Goal: Transaction & Acquisition: Purchase product/service

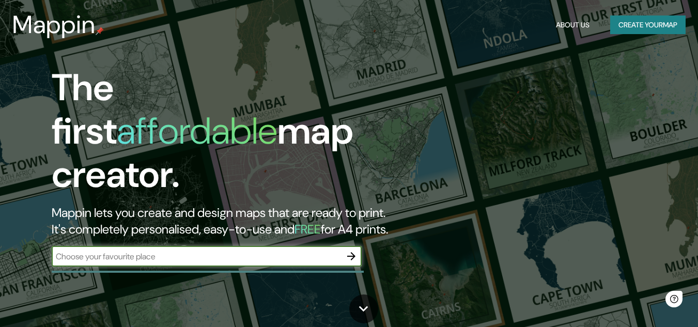
click at [180, 251] on input "text" at bounding box center [197, 257] width 290 height 12
type input "S"
type input "HEREDIA [GEOGRAPHIC_DATA]"
click at [354, 250] on icon "button" at bounding box center [351, 256] width 12 height 12
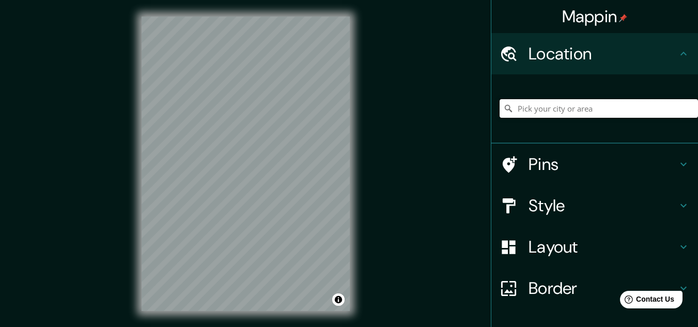
click at [549, 105] on input "Pick your city or area" at bounding box center [599, 108] width 199 height 19
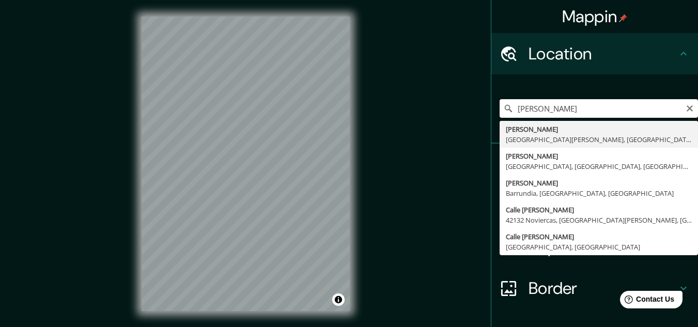
type input "[PERSON_NAME], [GEOGRAPHIC_DATA][PERSON_NAME], [GEOGRAPHIC_DATA]"
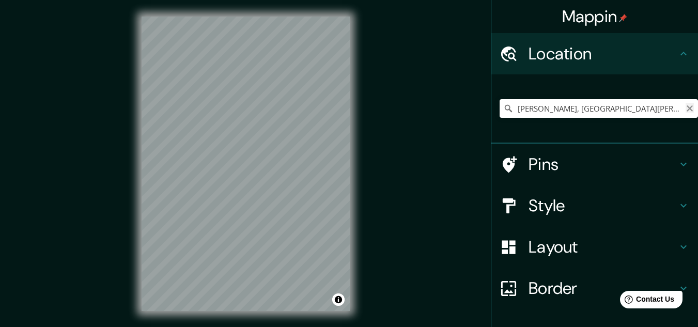
click at [686, 108] on icon "Clear" at bounding box center [690, 108] width 8 height 8
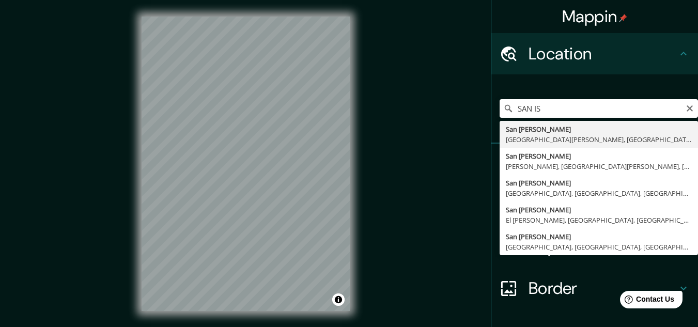
type input "[GEOGRAPHIC_DATA][PERSON_NAME], [GEOGRAPHIC_DATA][PERSON_NAME], [GEOGRAPHIC_DAT…"
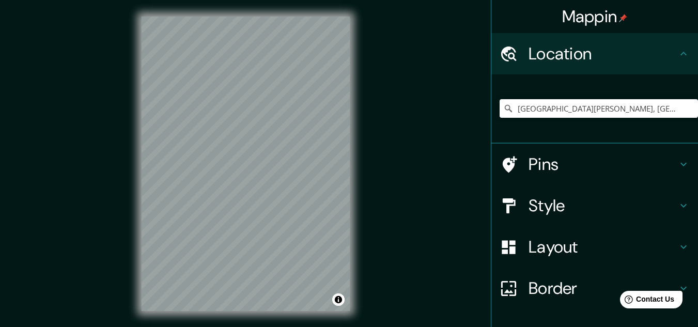
click at [577, 208] on h4 "Style" at bounding box center [603, 205] width 149 height 21
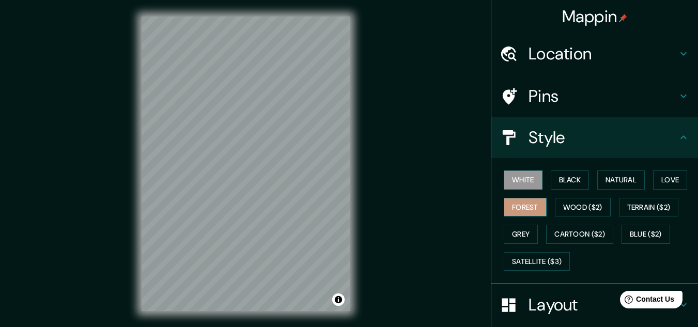
click at [515, 204] on button "Forest" at bounding box center [525, 207] width 43 height 19
click at [556, 183] on button "Black" at bounding box center [570, 180] width 39 height 19
click at [524, 183] on button "White" at bounding box center [523, 180] width 39 height 19
click at [626, 180] on button "Natural" at bounding box center [622, 180] width 48 height 19
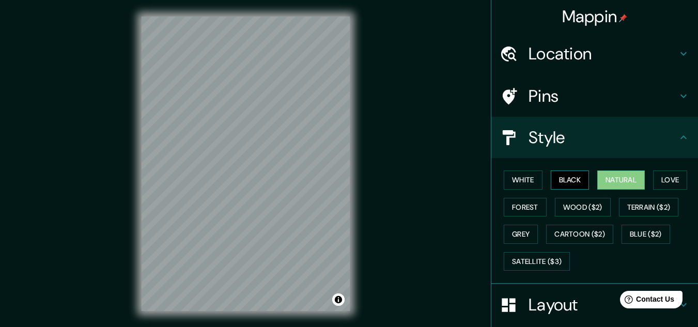
click at [570, 178] on button "Black" at bounding box center [570, 180] width 39 height 19
click at [657, 178] on button "Love" at bounding box center [670, 180] width 34 height 19
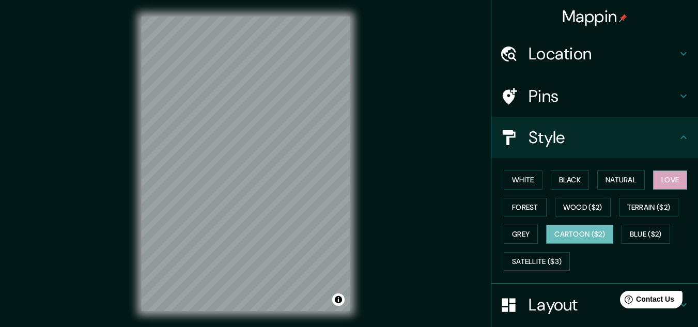
click at [581, 236] on button "Cartoon ($2)" at bounding box center [579, 234] width 67 height 19
click at [582, 206] on button "Wood ($2)" at bounding box center [583, 207] width 56 height 19
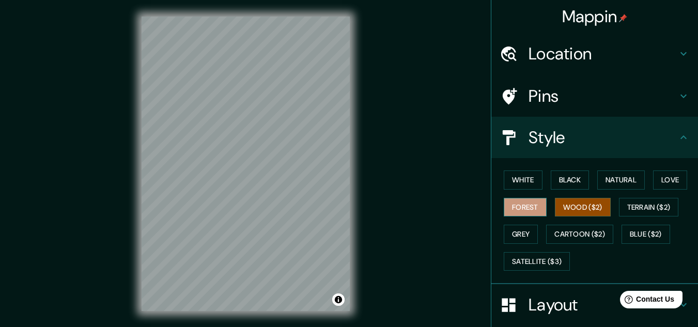
click at [529, 206] on button "Forest" at bounding box center [525, 207] width 43 height 19
click at [528, 181] on button "White" at bounding box center [523, 180] width 39 height 19
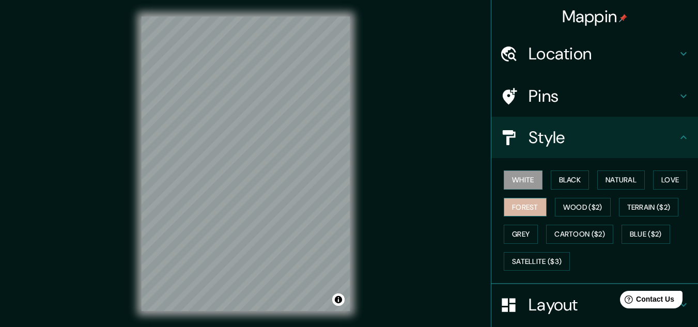
click at [534, 209] on button "Forest" at bounding box center [525, 207] width 43 height 19
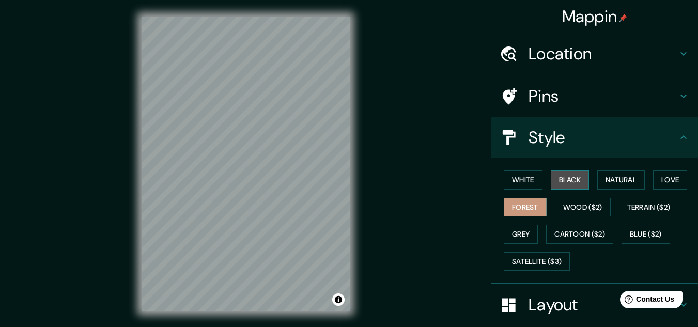
click at [555, 184] on button "Black" at bounding box center [570, 180] width 39 height 19
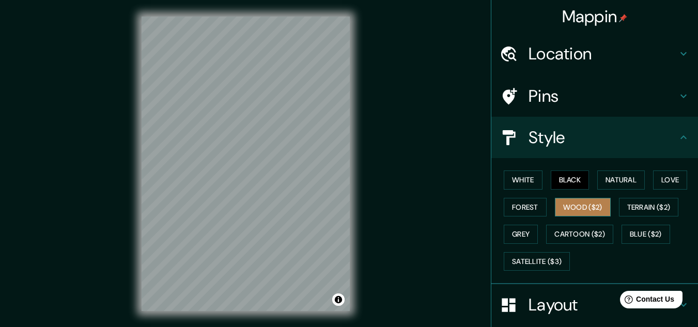
click at [563, 204] on button "Wood ($2)" at bounding box center [583, 207] width 56 height 19
click at [653, 180] on button "Love" at bounding box center [670, 180] width 34 height 19
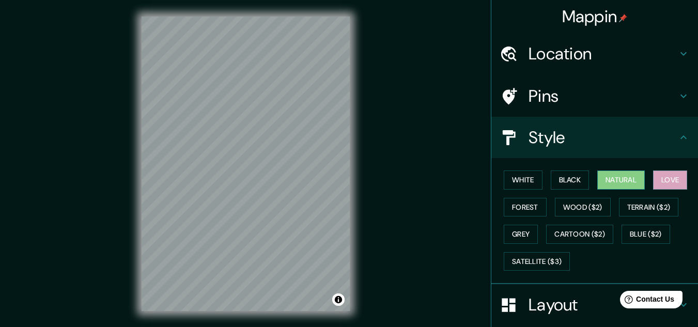
click at [607, 180] on button "Natural" at bounding box center [622, 180] width 48 height 19
click at [567, 180] on button "Black" at bounding box center [570, 180] width 39 height 19
click at [614, 180] on button "Natural" at bounding box center [622, 180] width 48 height 19
click at [551, 253] on button "Satellite ($3)" at bounding box center [537, 261] width 66 height 19
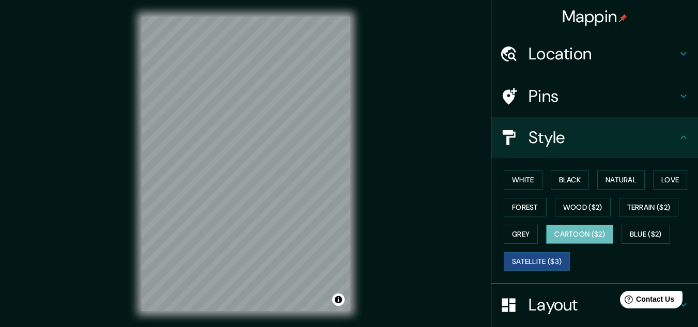
click at [571, 237] on button "Cartoon ($2)" at bounding box center [579, 234] width 67 height 19
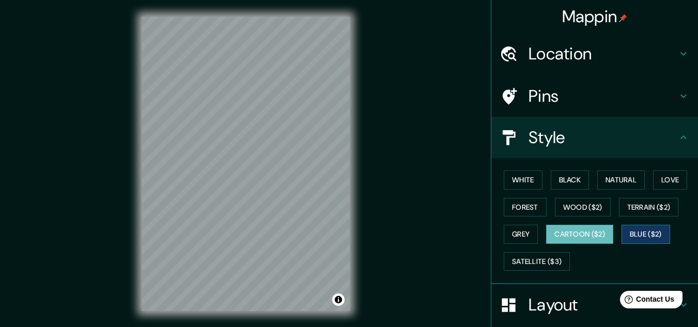
click at [639, 229] on button "Blue ($2)" at bounding box center [646, 234] width 49 height 19
click at [530, 209] on button "Forest" at bounding box center [525, 207] width 43 height 19
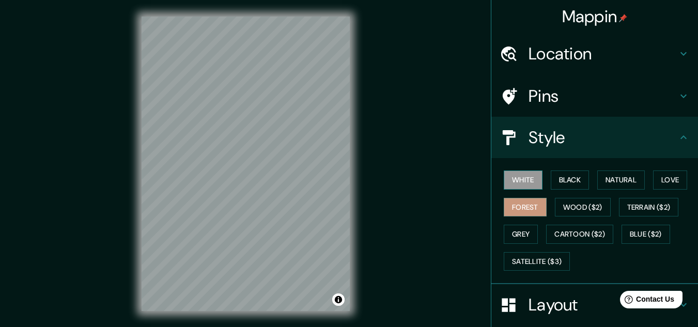
click at [519, 182] on button "White" at bounding box center [523, 180] width 39 height 19
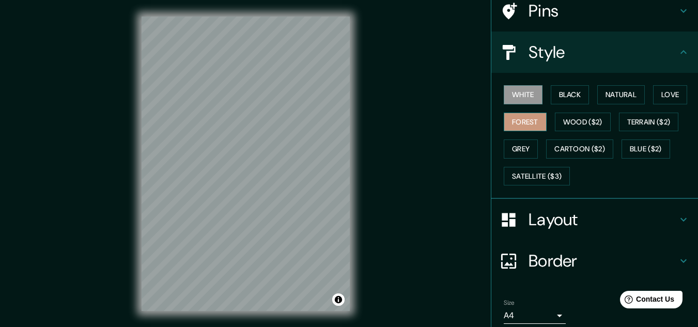
scroll to position [103, 0]
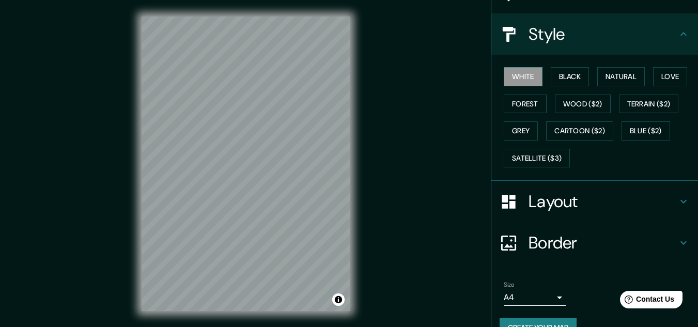
click at [556, 240] on h4 "Border" at bounding box center [603, 243] width 149 height 21
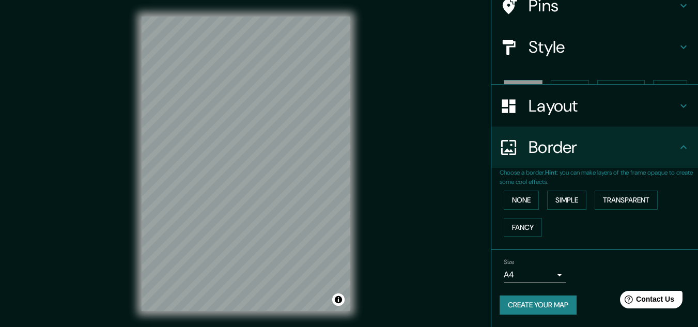
scroll to position [73, 0]
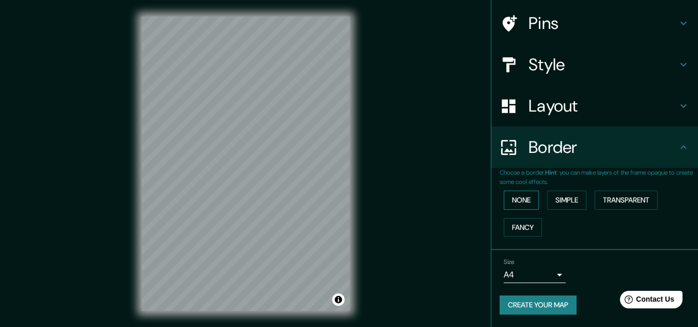
click at [513, 201] on button "None" at bounding box center [521, 200] width 35 height 19
click at [572, 200] on button "Simple" at bounding box center [566, 200] width 39 height 19
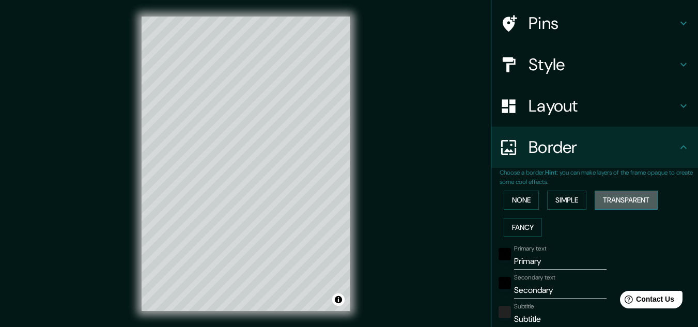
click at [607, 200] on button "Transparent" at bounding box center [626, 200] width 63 height 19
click at [548, 202] on button "Simple" at bounding box center [566, 200] width 39 height 19
click at [523, 218] on button "Fancy" at bounding box center [523, 227] width 38 height 19
click at [514, 197] on button "None" at bounding box center [521, 200] width 35 height 19
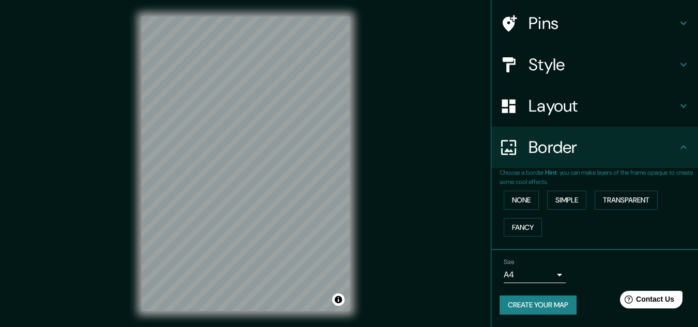
click at [570, 73] on h4 "Style" at bounding box center [603, 64] width 149 height 21
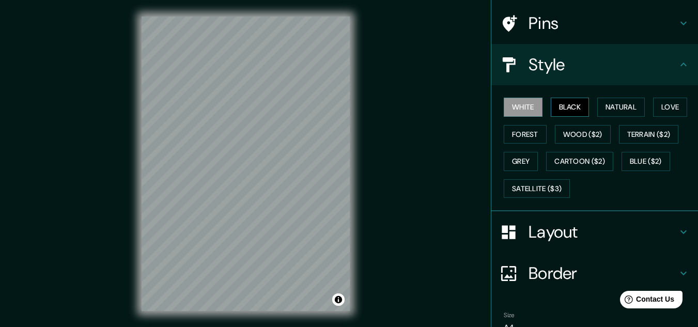
click at [565, 103] on button "Black" at bounding box center [570, 107] width 39 height 19
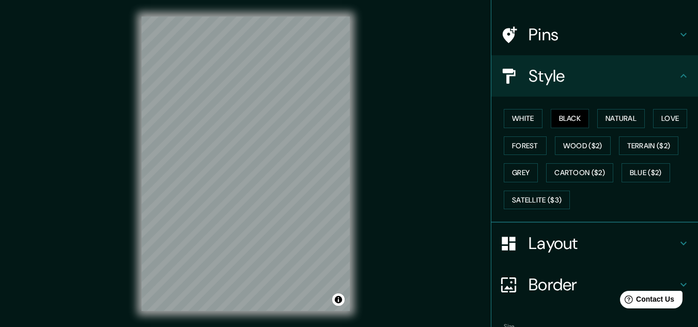
scroll to position [126, 0]
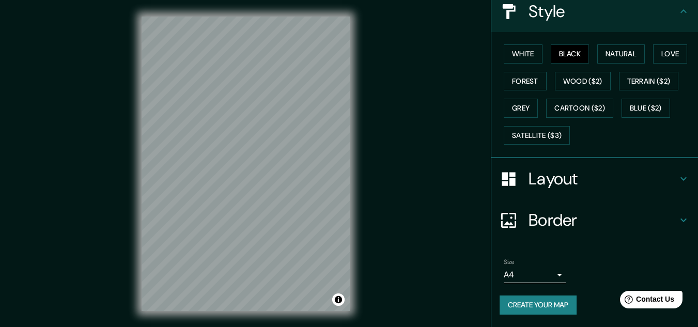
click at [553, 271] on body "Mappin Location [GEOGRAPHIC_DATA][PERSON_NAME], [GEOGRAPHIC_DATA][PERSON_NAME],…" at bounding box center [349, 163] width 698 height 327
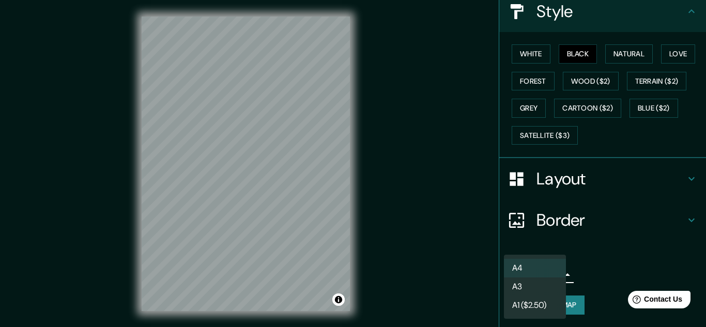
click at [542, 283] on li "A3" at bounding box center [535, 287] width 62 height 19
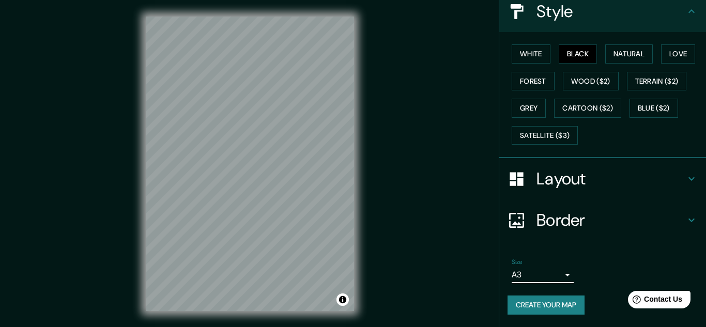
click at [550, 275] on body "Mappin Location [GEOGRAPHIC_DATA][PERSON_NAME], [GEOGRAPHIC_DATA][PERSON_NAME],…" at bounding box center [353, 163] width 706 height 327
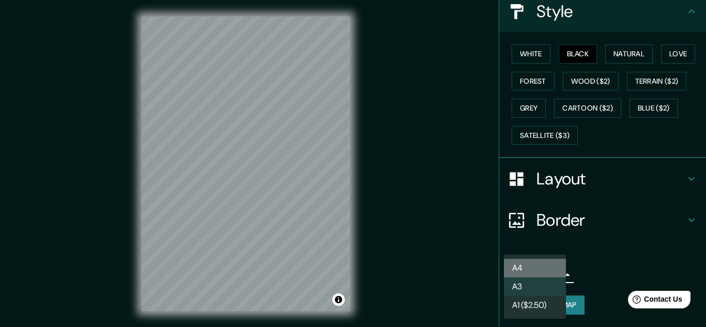
click at [543, 267] on li "A4" at bounding box center [535, 268] width 62 height 19
type input "single"
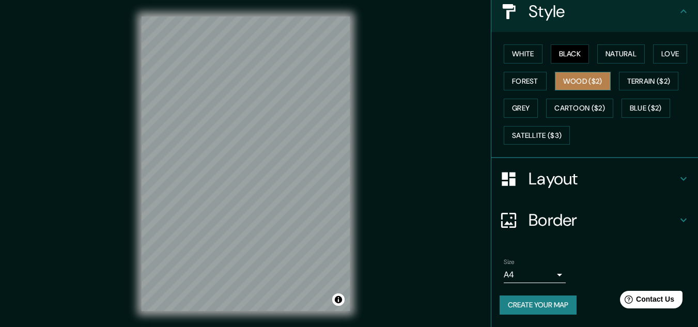
click at [592, 80] on button "Wood ($2)" at bounding box center [583, 81] width 56 height 19
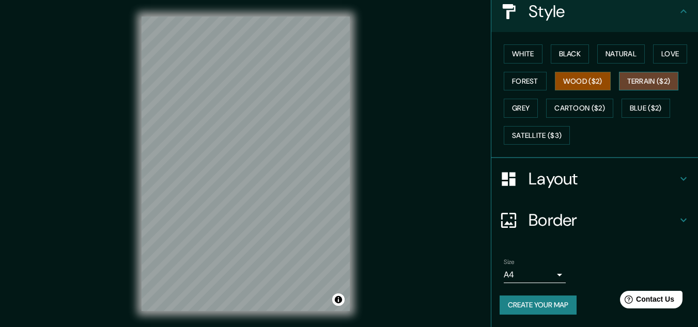
click at [634, 83] on button "Terrain ($2)" at bounding box center [649, 81] width 60 height 19
click at [588, 81] on button "Wood ($2)" at bounding box center [583, 81] width 56 height 19
click at [515, 79] on button "Forest" at bounding box center [525, 81] width 43 height 19
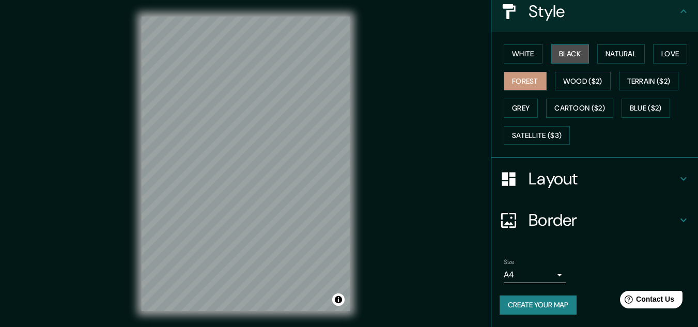
click at [554, 58] on button "Black" at bounding box center [570, 53] width 39 height 19
click at [552, 56] on button "Black" at bounding box center [570, 53] width 39 height 19
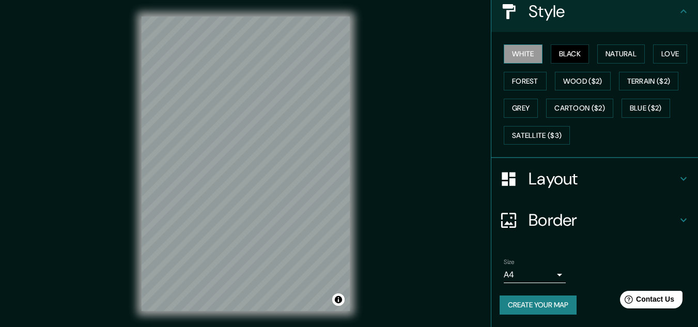
click at [526, 55] on button "White" at bounding box center [523, 53] width 39 height 19
click at [559, 55] on button "Black" at bounding box center [570, 53] width 39 height 19
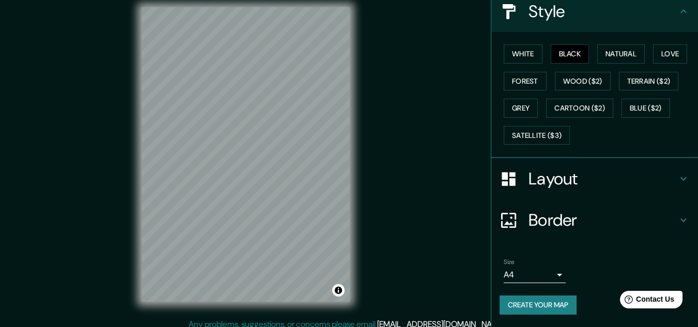
scroll to position [17, 0]
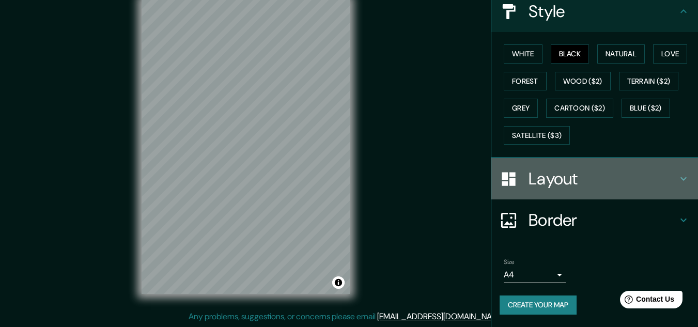
click at [657, 183] on h4 "Layout" at bounding box center [603, 179] width 149 height 21
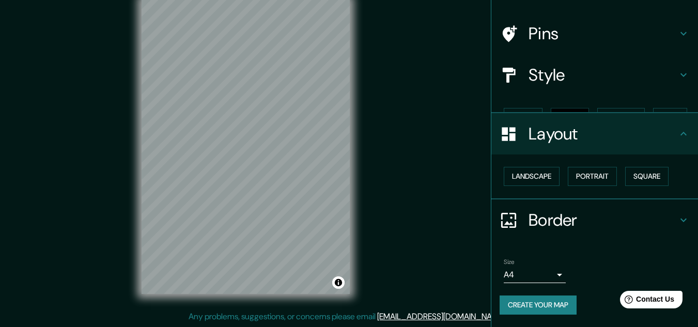
scroll to position [44, 0]
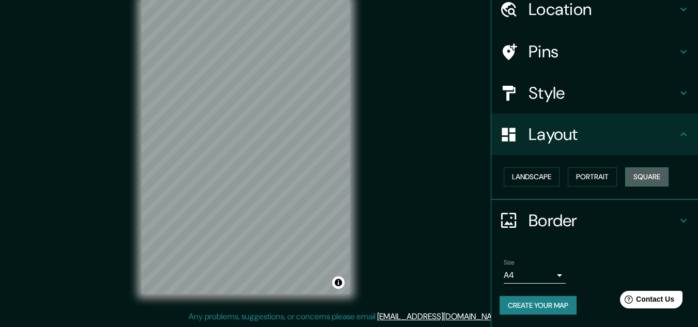
click at [651, 178] on button "Square" at bounding box center [647, 176] width 43 height 19
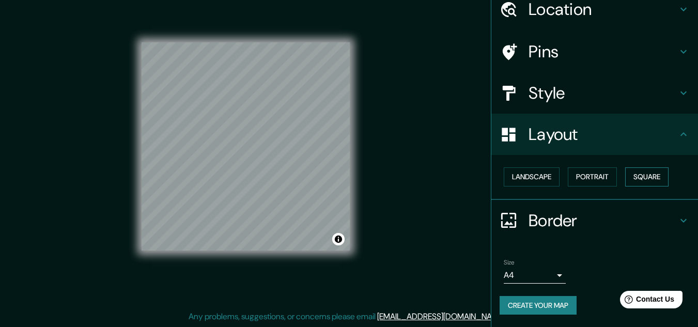
click at [651, 178] on button "Square" at bounding box center [647, 176] width 43 height 19
click at [609, 178] on button "Portrait" at bounding box center [592, 176] width 49 height 19
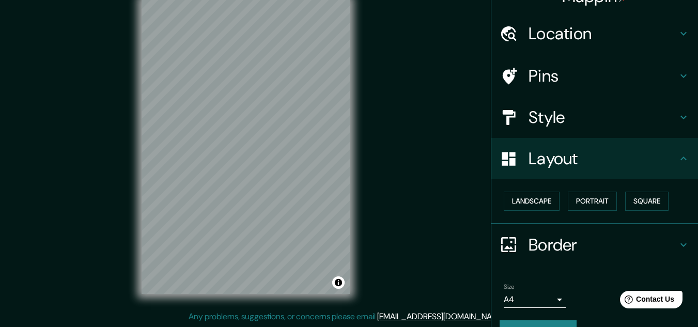
scroll to position [0, 0]
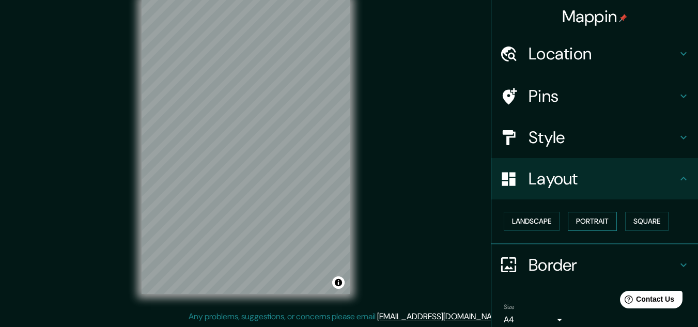
click at [589, 217] on button "Portrait" at bounding box center [592, 221] width 49 height 19
click at [530, 220] on button "Landscape" at bounding box center [532, 221] width 56 height 19
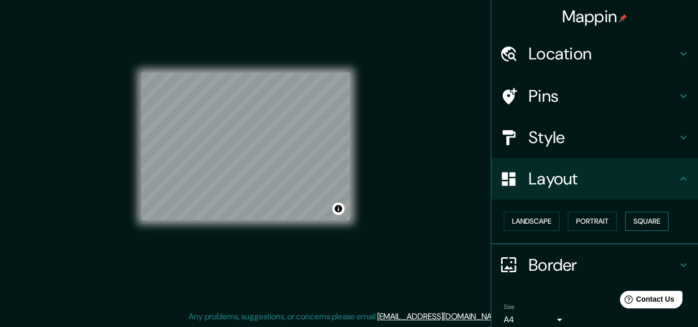
click at [640, 219] on button "Square" at bounding box center [647, 221] width 43 height 19
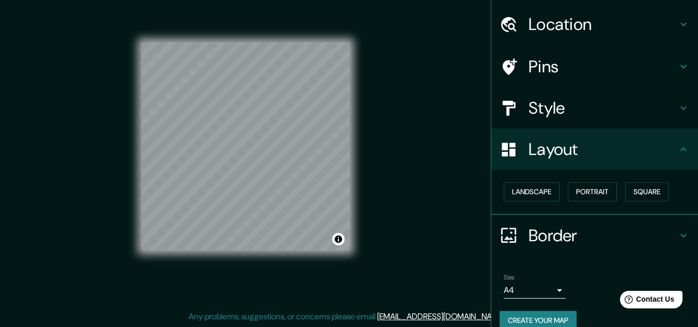
scroll to position [44, 0]
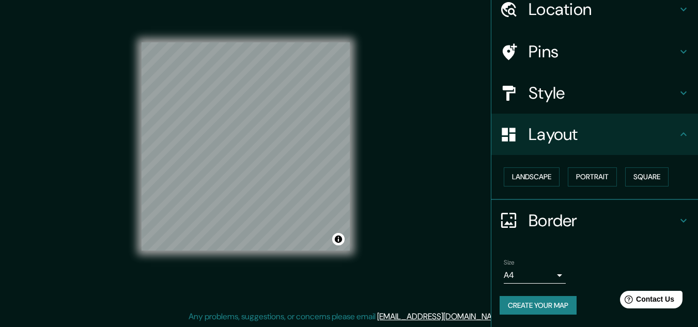
click at [678, 217] on icon at bounding box center [684, 221] width 12 height 12
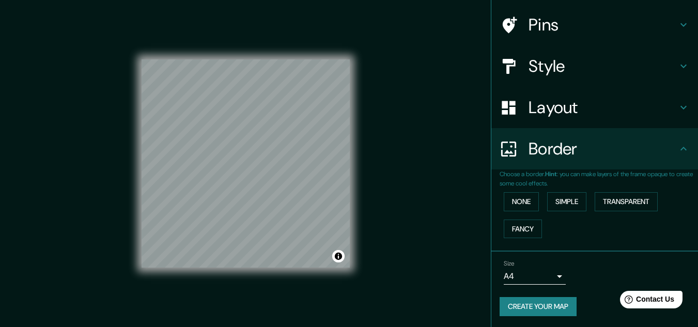
scroll to position [73, 0]
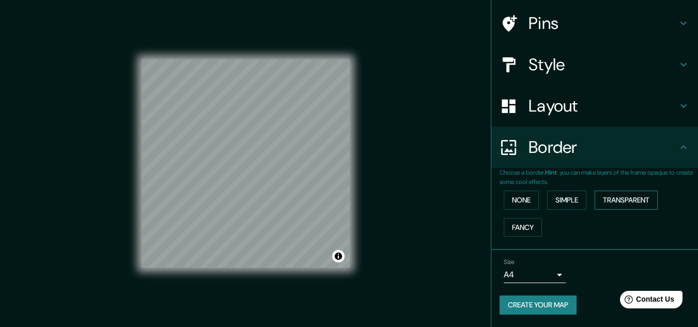
click at [611, 201] on button "Transparent" at bounding box center [626, 200] width 63 height 19
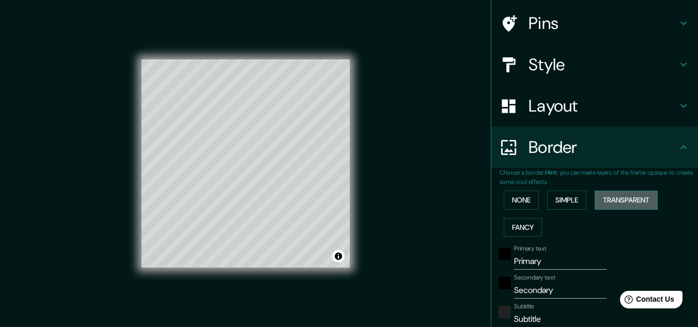
click at [612, 201] on button "Transparent" at bounding box center [626, 200] width 63 height 19
type input "193"
type input "32"
click at [566, 200] on button "Simple" at bounding box center [566, 200] width 39 height 19
click at [517, 199] on button "None" at bounding box center [521, 200] width 35 height 19
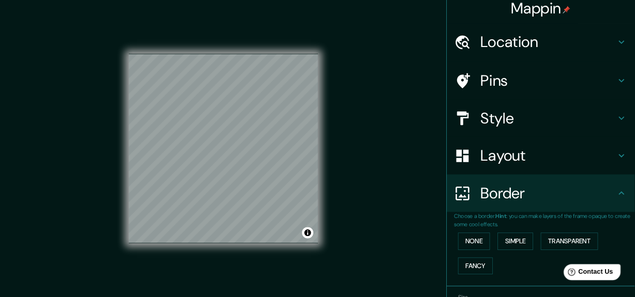
scroll to position [0, 0]
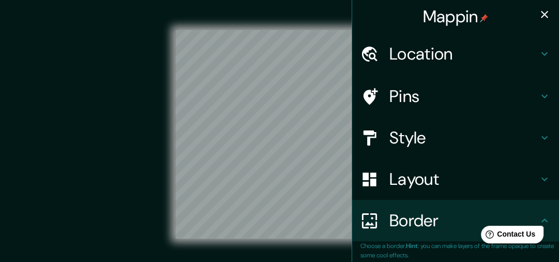
drag, startPoint x: 648, startPoint y: 4, endPoint x: 320, endPoint y: 17, distance: 328.0
click at [320, 17] on div "© Mapbox © OpenStreetMap Improve this map" at bounding box center [279, 134] width 503 height 235
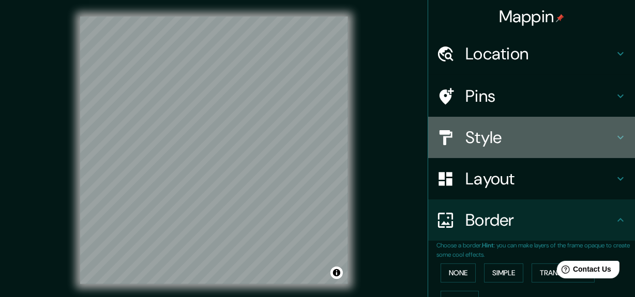
click at [501, 138] on h4 "Style" at bounding box center [539, 137] width 149 height 21
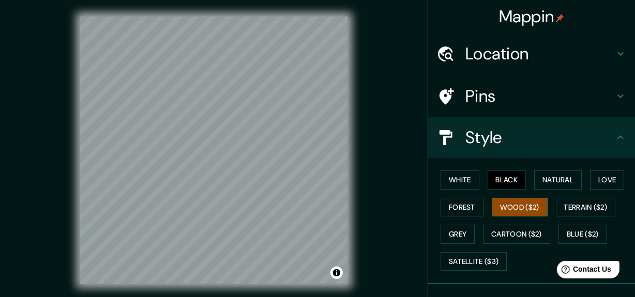
click at [516, 210] on button "Wood ($2)" at bounding box center [520, 207] width 56 height 19
click at [489, 178] on button "Black" at bounding box center [507, 180] width 39 height 19
click at [505, 202] on button "Wood ($2)" at bounding box center [520, 207] width 56 height 19
click at [505, 179] on button "Black" at bounding box center [507, 180] width 39 height 19
